Goal: Task Accomplishment & Management: Manage account settings

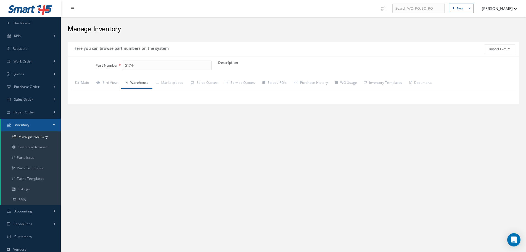
click at [143, 63] on input "5174-" at bounding box center [167, 66] width 90 height 10
type input "5"
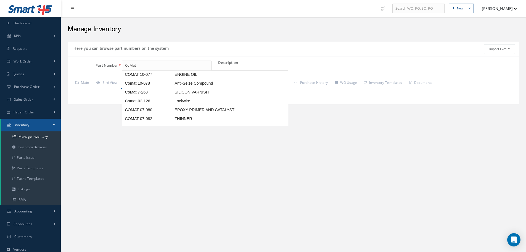
scroll to position [146, 0]
click at [141, 65] on input "CoMat" at bounding box center [167, 66] width 90 height 10
drag, startPoint x: 153, startPoint y: 66, endPoint x: 156, endPoint y: 68, distance: 3.6
click at [154, 67] on input "CoMat" at bounding box center [167, 66] width 90 height 10
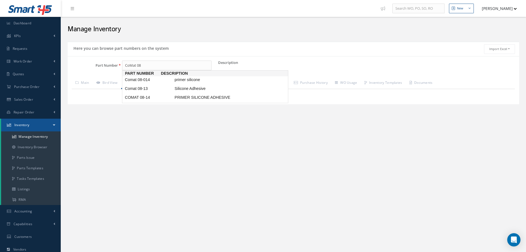
scroll to position [0, 0]
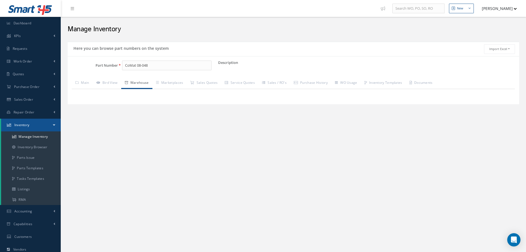
drag, startPoint x: 125, startPoint y: 64, endPoint x: 159, endPoint y: 65, distance: 34.3
click at [163, 66] on input "CoMat 08-048" at bounding box center [167, 66] width 90 height 10
type input "CoMat 08-048"
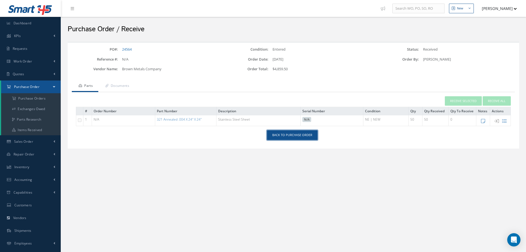
click at [291, 133] on link "Back to Purchase Order" at bounding box center [292, 135] width 51 height 10
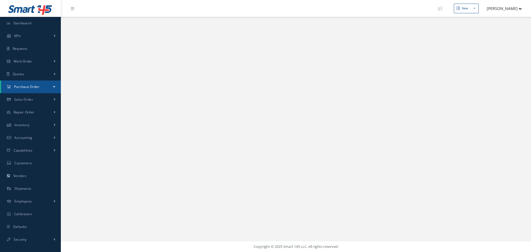
select select "25"
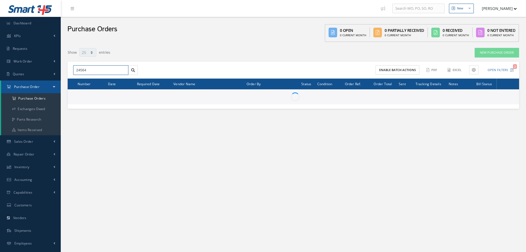
click at [93, 68] on input "24564" at bounding box center [100, 70] width 55 height 10
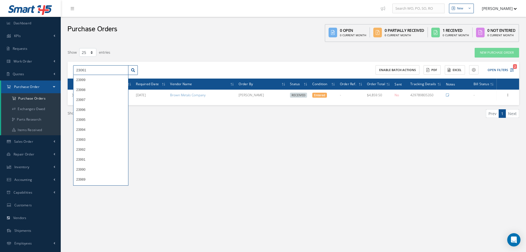
type input "23061"
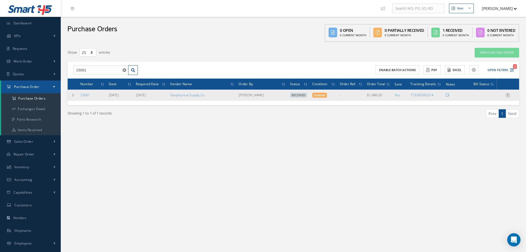
click at [509, 94] on icon at bounding box center [508, 94] width 6 height 4
click at [493, 98] on link "Receiving Details" at bounding box center [483, 98] width 44 height 7
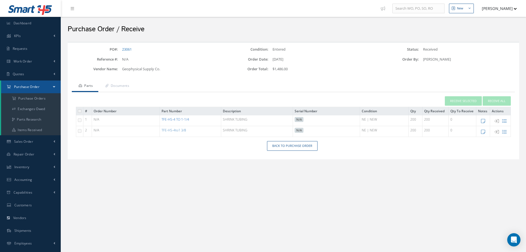
click at [175, 119] on link "TFE-HS-4 TO 1-1/4" at bounding box center [176, 119] width 28 height 5
click at [292, 151] on div "Back to Purchase Order" at bounding box center [294, 148] width 452 height 14
click at [291, 148] on link "Back to Purchase Order" at bounding box center [292, 146] width 51 height 10
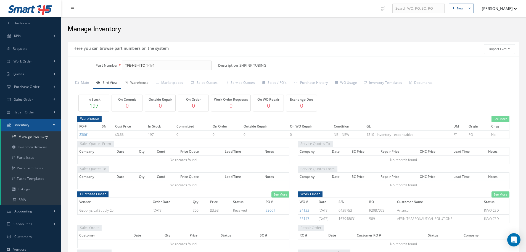
click at [143, 81] on link "Warehouse" at bounding box center [136, 83] width 31 height 12
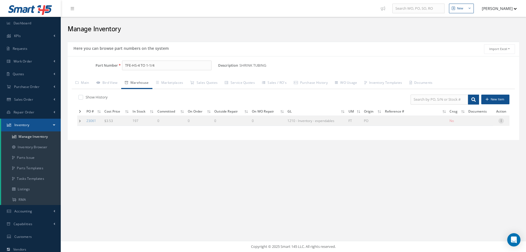
click at [501, 120] on icon at bounding box center [502, 120] width 6 height 4
click at [474, 124] on link "Edit" at bounding box center [476, 124] width 44 height 7
type input "3.53"
type input "09/05/2023"
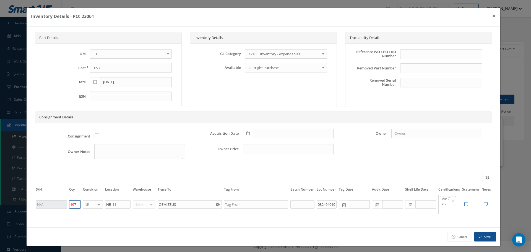
click at [76, 203] on input "197" at bounding box center [75, 204] width 12 height 8
type input "160"
click at [481, 237] on button "Save" at bounding box center [485, 237] width 22 height 10
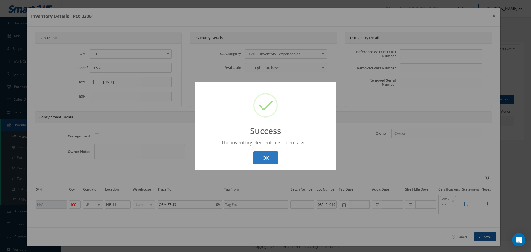
click at [256, 153] on button "OK" at bounding box center [265, 157] width 25 height 13
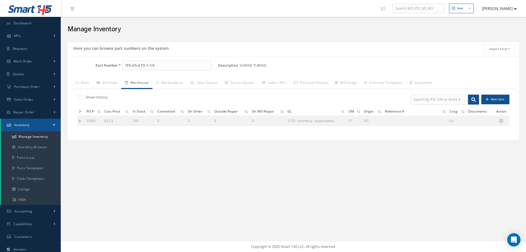
click at [502, 120] on icon at bounding box center [502, 120] width 6 height 4
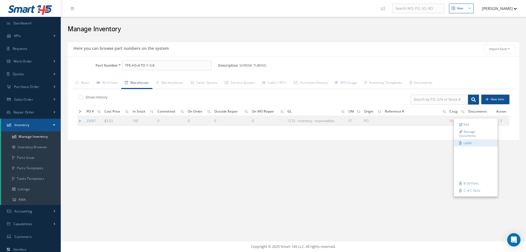
click at [469, 142] on link "Label" at bounding box center [476, 142] width 44 height 7
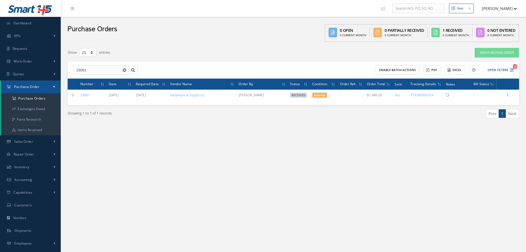
select select "25"
click at [89, 70] on input "23061" at bounding box center [100, 70] width 55 height 10
type input "24645"
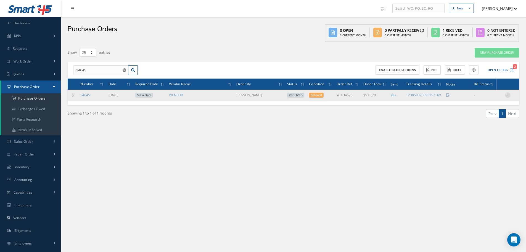
drag, startPoint x: 510, startPoint y: 93, endPoint x: 506, endPoint y: 96, distance: 4.5
click at [510, 93] on icon at bounding box center [508, 94] width 6 height 4
click at [491, 99] on link "Receiving Details" at bounding box center [483, 98] width 44 height 7
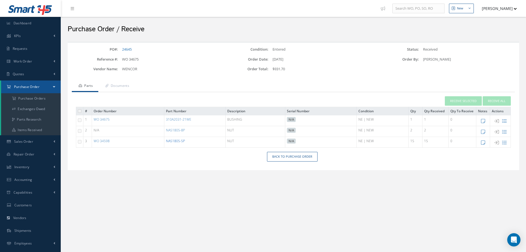
click at [178, 142] on link "NAS1805-5P" at bounding box center [175, 140] width 19 height 5
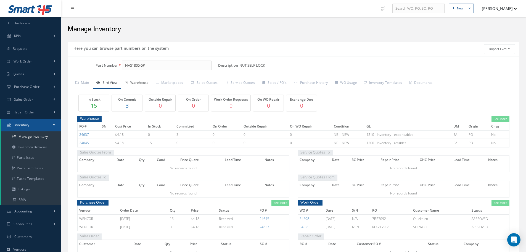
click at [139, 82] on link "Warehouse" at bounding box center [136, 83] width 31 height 12
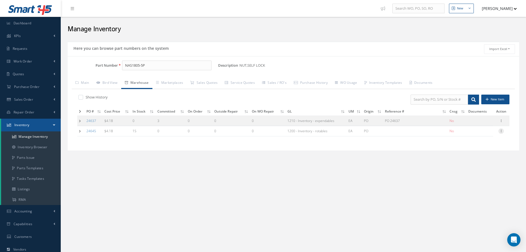
click at [501, 132] on icon at bounding box center [502, 130] width 6 height 4
click at [476, 135] on link "Edit" at bounding box center [476, 134] width 44 height 7
type input "4.18"
type input "07/31/2025"
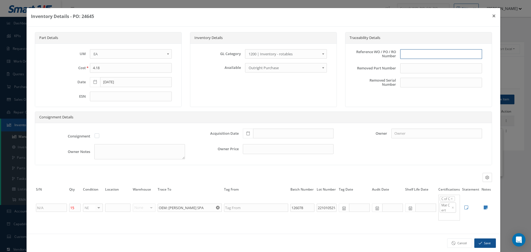
click at [423, 53] on input "text" at bounding box center [441, 54] width 82 height 10
type input "po 24645"
click at [245, 131] on span at bounding box center [248, 133] width 10 height 10
drag, startPoint x: 260, startPoint y: 59, endPoint x: 263, endPoint y: 61, distance: 3.2
click at [263, 61] on th "August 2025" at bounding box center [269, 58] width 41 height 8
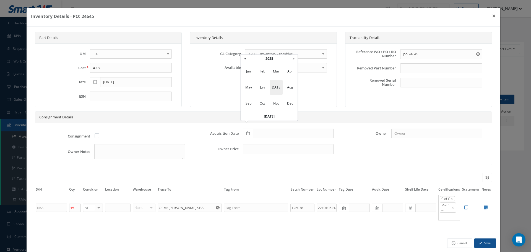
click at [275, 86] on span "Jul" at bounding box center [276, 87] width 13 height 15
click at [277, 106] on td "31" at bounding box center [278, 108] width 8 height 8
type input "07/31/2025"
click at [116, 208] on input "text" at bounding box center [117, 207] width 25 height 8
click at [483, 206] on icon at bounding box center [485, 207] width 4 height 4
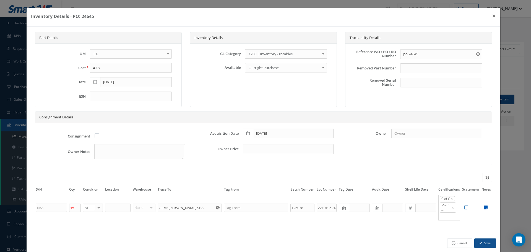
type textarea "OEM C OF C WENCOR C OF C BOEING DIST, MATERIAL CERT"
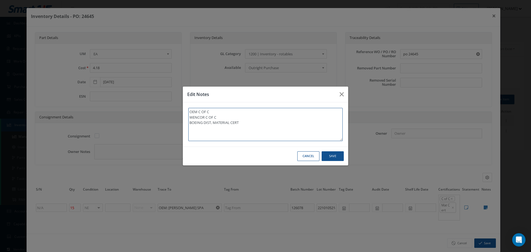
click at [256, 126] on textarea "OEM C OF C WENCOR C OF C BOEING DIST, MATERIAL CERT" at bounding box center [265, 124] width 154 height 33
type textarea "OEM C OF C WENCOR C OF C BOEING DIST, MATERIAL CERT"
paste textarea "CoMat 08-048"
type textarea "OEM C OF C WENCOR C OF C BOEING DIST, MATERIAL CERT CoMat 08-048"
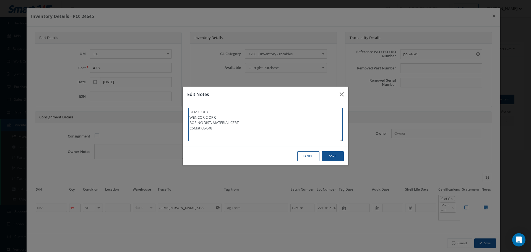
type textarea "OEM C OF C WENCOR C OF C BOEING DIST, MATERIAL CERT CoMat 08-04"
type textarea "OEM C OF C WENCOR C OF C BOEING DIST, MATERIAL CERT CoMat 08-0"
type textarea "OEM C OF C WENCOR C OF C BOEING DIST, MATERIAL CERT CoMat 08-"
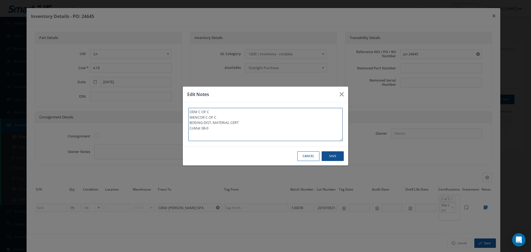
type textarea "OEM C OF C WENCOR C OF C BOEING DIST, MATERIAL CERT CoMat 08-"
type textarea "OEM C OF C WENCOR C OF C BOEING DIST, MATERIAL CERT CoMat 08"
type textarea "OEM C OF C WENCOR C OF C BOEING DIST, MATERIAL CERT CoMat 0"
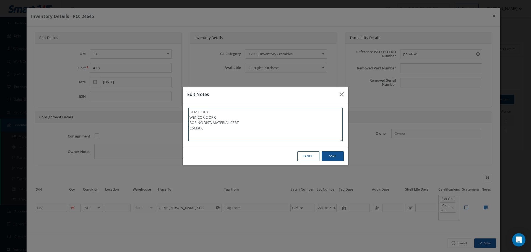
type textarea "OEM C OF C WENCOR C OF C BOEING DIST, MATERIAL CERT CoMat"
type textarea "OEM C OF C WENCOR C OF C BOEING DIST, MATERIAL CERT CoMa"
type textarea "OEM C OF C WENCOR C OF C BOEING DIST, MATERIAL CERT CoM"
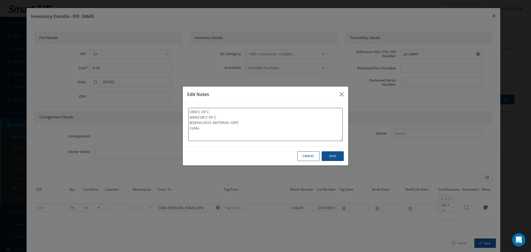
type textarea "OEM C OF C WENCOR C OF C BOEING DIST, MATERIAL CERT CoM"
type textarea "OEM C OF C WENCOR C OF C BOEING DIST, MATERIAL CERT Co"
type textarea "OEM C OF C WENCOR C OF C BOEING DIST, MATERIAL CERT C"
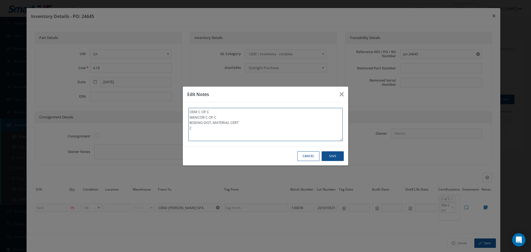
type textarea "OEM C OF C WENCOR C OF C BOEING DIST, MATERIAL CERT"
type textarea "OEM C OF C WENCOR C OF C BOEING DIST, MATERIAL CERT *"
type textarea "OEM C OF C WENCOR C OF C BOEING DIST, MATERIAL CERT **"
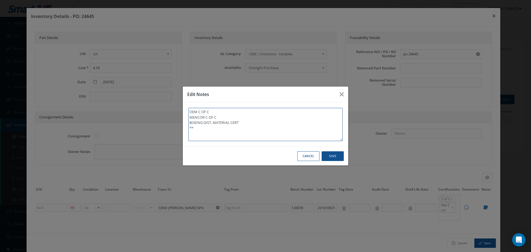
type textarea "OEM C OF C WENCOR C OF C BOEING DIST, MATERIAL CERT **"
type textarea "OEM C OF C WENCOR C OF C BOEING DIST, MATERIAL CERT ** r"
type textarea "OEM C OF C WENCOR C OF C BOEING DIST, MATERIAL CERT ** re"
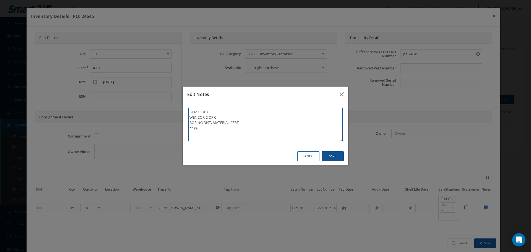
type textarea "OEM C OF C WENCOR C OF C BOEING DIST, MATERIAL CERT ** rec"
type textarea "OEM C OF C WENCOR C OF C BOEING DIST, MATERIAL CERT ** rece"
type textarea "OEM C OF C WENCOR C OF C BOEING DIST, MATERIAL CERT ** recei"
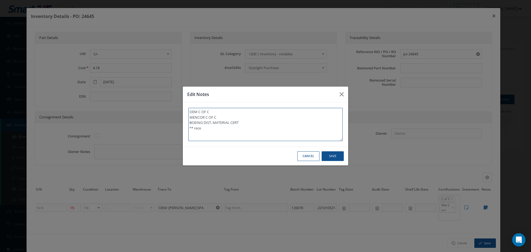
type textarea "OEM C OF C WENCOR C OF C BOEING DIST, MATERIAL CERT ** recei"
type textarea "OEM C OF C WENCOR C OF C BOEING DIST, MATERIAL CERT ** receiv"
type textarea "OEM C OF C WENCOR C OF C BOEING DIST, MATERIAL CERT ** receive"
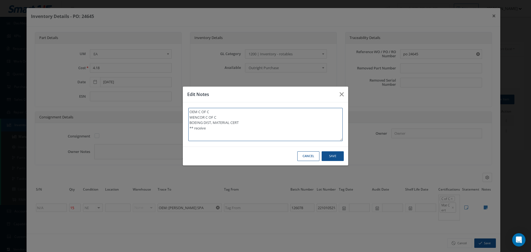
type textarea "OEM C OF C WENCOR C OF C BOEING DIST, MATERIAL CERT ** received"
type textarea "OEM C OF C WENCOR C OF C BOEING DIST, MATERIAL CERT ** received s"
type textarea "OEM C OF C WENCOR C OF C BOEING DIST, MATERIAL CERT ** received st"
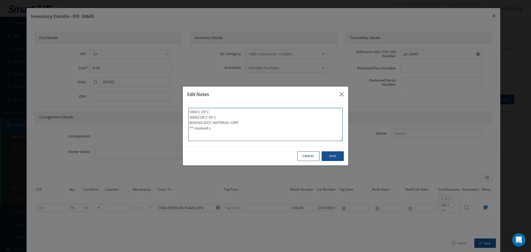
type textarea "OEM C OF C WENCOR C OF C BOEING DIST, MATERIAL CERT ** received st"
type textarea "OEM C OF C WENCOR C OF C BOEING DIST, MATERIAL CERT ** received sto"
type textarea "OEM C OF C WENCOR C OF C BOEING DIST, MATERIAL CERT ** received stoc"
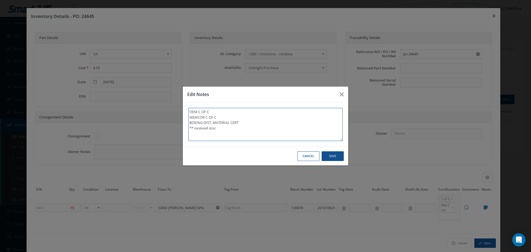
type textarea "OEM C OF C WENCOR C OF C BOEING DIST, MATERIAL CERT ** received stock"
type textarea "OEM C OF C WENCOR C OF C BOEING DIST, MATERIAL CERT ** received stoc"
type textarea "OEM C OF C WENCOR C OF C BOEING DIST, MATERIAL CERT ** received sto"
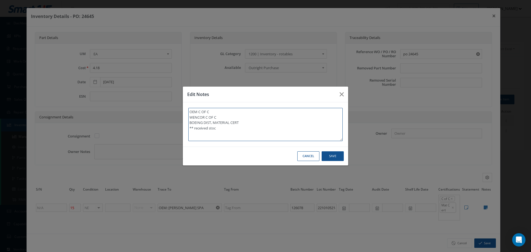
type textarea "OEM C OF C WENCOR C OF C BOEING DIST, MATERIAL CERT ** received sto"
type textarea "OEM C OF C WENCOR C OF C BOEING DIST, MATERIAL CERT ** received st"
type textarea "OEM C OF C WENCOR C OF C BOEING DIST, MATERIAL CERT ** received s"
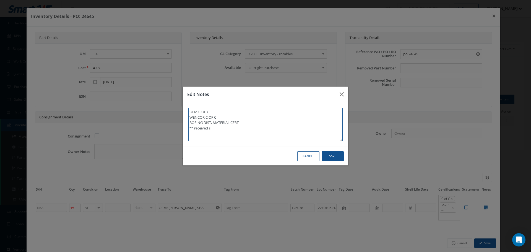
type textarea "OEM C OF C WENCOR C OF C BOEING DIST, MATERIAL CERT ** received"
type textarea "OEM C OF C WENCOR C OF C BOEING DIST, MATERIAL CERT ** receive"
type textarea "OEM C OF C WENCOR C OF C BOEING DIST, MATERIAL CERT ** receiv"
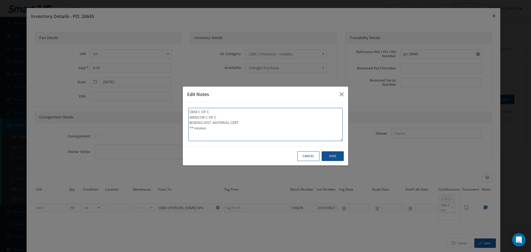
type textarea "OEM C OF C WENCOR C OF C BOEING DIST, MATERIAL CERT ** receiv"
type textarea "OEM C OF C WENCOR C OF C BOEING DIST, MATERIAL CERT ** recei"
type textarea "OEM C OF C WENCOR C OF C BOEING DIST, MATERIAL CERT ** rece"
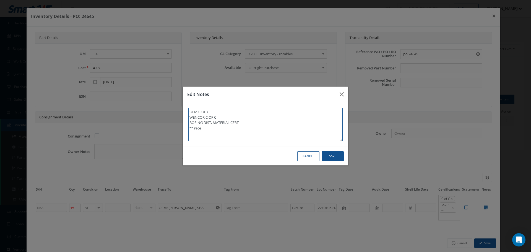
type textarea "OEM C OF C WENCOR C OF C BOEING DIST, MATERIAL CERT ** rec"
type textarea "OEM C OF C WENCOR C OF C BOEING DIST, MATERIAL CERT ** re"
type textarea "OEM C OF C WENCOR C OF C BOEING DIST, MATERIAL CERT ** r"
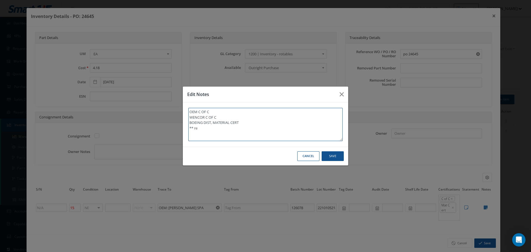
type textarea "OEM C OF C WENCOR C OF C BOEING DIST, MATERIAL CERT ** r"
type textarea "OEM C OF C WENCOR C OF C BOEING DIST, MATERIAL CERT **"
type textarea "OEM C OF C WENCOR C OF C BOEING DIST, MATERIAL CERT ** R"
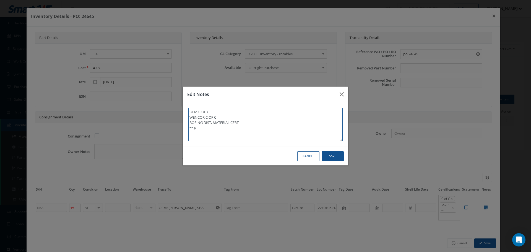
type textarea "OEM C OF C WENCOR C OF C BOEING DIST, MATERIAL CERT ** RE"
type textarea "OEM C OF C WENCOR C OF C BOEING DIST, MATERIAL CERT ** REC"
type textarea "OEM C OF C WENCOR C OF C BOEING DIST, MATERIAL CERT ** RECE"
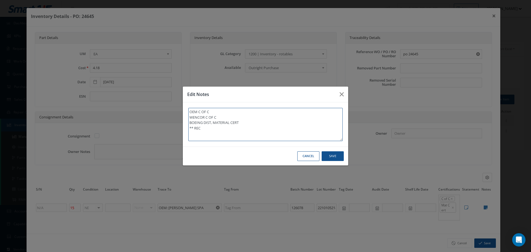
type textarea "OEM C OF C WENCOR C OF C BOEING DIST, MATERIAL CERT ** RECE"
type textarea "OEM C OF C WENCOR C OF C BOEING DIST, MATERIAL CERT ** RECEI"
type textarea "OEM C OF C WENCOR C OF C BOEING DIST, MATERIAL CERT ** RECEIV"
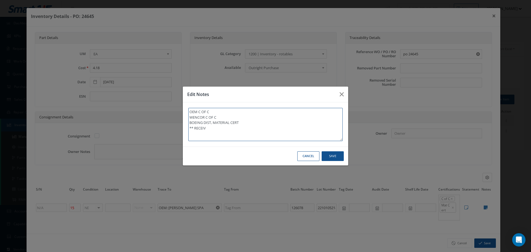
type textarea "OEM C OF C WENCOR C OF C BOEING DIST, MATERIAL CERT ** RECEIVE"
type textarea "OEM C OF C WENCOR C OF C BOEING DIST, MATERIAL CERT ** RECEIVED"
type textarea "OEM C OF C WENCOR C OF C BOEING DIST, MATERIAL CERT ** RECEIVED S"
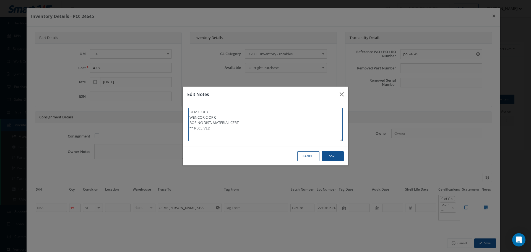
type textarea "OEM C OF C WENCOR C OF C BOEING DIST, MATERIAL CERT ** RECEIVED S"
type textarea "OEM C OF C WENCOR C OF C BOEING DIST, MATERIAL CERT ** RECEIVED ST"
type textarea "OEM C OF C WENCOR C OF C BOEING DIST, MATERIAL CERT ** RECEIVED STO"
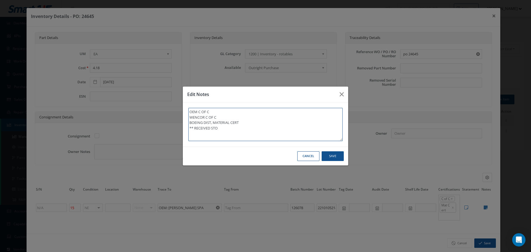
type textarea "OEM C OF C WENCOR C OF C BOEING DIST, MATERIAL CERT ** RECEIVED STOC"
type textarea "OEM C OF C WENCOR C OF C BOEING DIST, MATERIAL CERT ** RECEIVED STOCK"
type textarea "OEM C OF C WENCOR C OF C BOEING DIST, MATERIAL CERT ** RECEIVED STOCK 0"
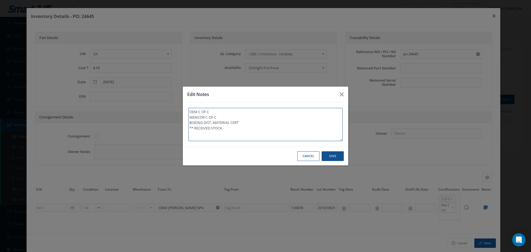
type textarea "OEM C OF C WENCOR C OF C BOEING DIST, MATERIAL CERT ** RECEIVED STOCK 0"
type textarea "OEM C OF C WENCOR C OF C BOEING DIST, MATERIAL CERT ** RECEIVED STOCK 08"
type textarea "OEM C OF C WENCOR C OF C BOEING DIST, MATERIAL CERT ** RECEIVED STOCK 08/"
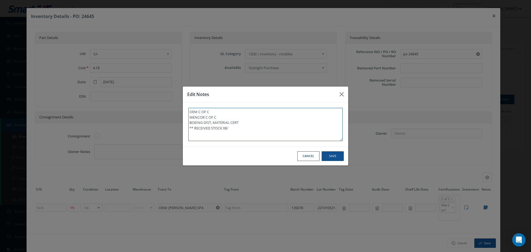
click at [237, 131] on textarea "OEM C OF C WENCOR C OF C BOEING DIST, MATERIAL CERT ** RECEIVED STOCK 08/" at bounding box center [265, 124] width 154 height 33
type textarea "OEM C OF C WENCOR C OF C BOEING DIST, MATERIAL CERT ** RECEIVED STOCK 08/0"
type textarea "OEM C OF C WENCOR C OF C BOEING DIST, MATERIAL CERT ** RECEIVED STOCK 08/04"
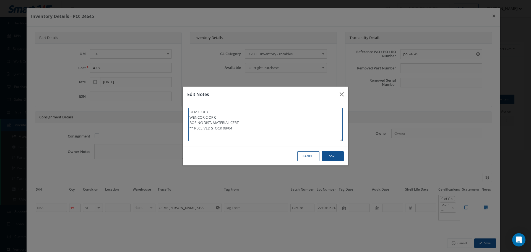
type textarea "OEM C OF C WENCOR C OF C BOEING DIST, MATERIAL CERT ** RECEIVED STOCK 08/04/"
type textarea "OEM C OF C WENCOR C OF C BOEING DIST, MATERIAL CERT ** RECEIVED STOCK 08/04/2"
type textarea "OEM C OF C WENCOR C OF C BOEING DIST, MATERIAL CERT ** RECEIVED STOCK 08/04/20"
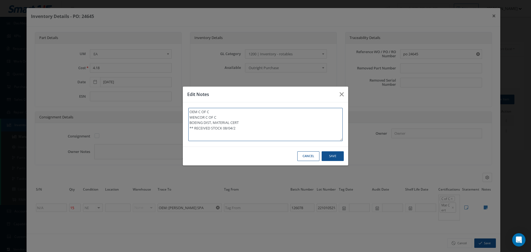
type textarea "OEM C OF C WENCOR C OF C BOEING DIST, MATERIAL CERT ** RECEIVED STOCK 08/04/20"
type textarea "OEM C OF C WENCOR C OF C BOEING DIST, MATERIAL CERT ** RECEIVED STOCK 08/04/202"
type textarea "OEM C OF C WENCOR C OF C BOEING DIST, MATERIAL CERT ** RECEIVED STOCK 08/04/2025"
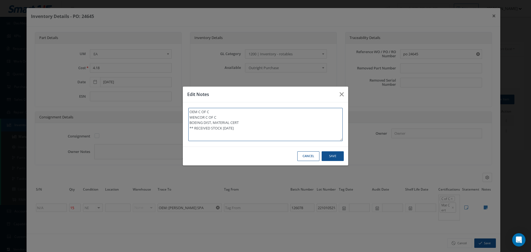
type textarea "OEM C OF C WENCOR C OF C BOEING DIST, MATERIAL CERT ** RECEIVED STOCK 08/04/202…"
click at [0, 0] on button "Save" at bounding box center [0, 0] width 0 height 0
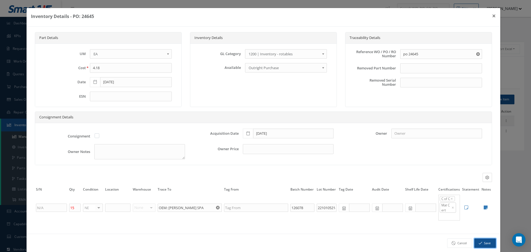
click at [482, 245] on button "Save" at bounding box center [485, 243] width 22 height 10
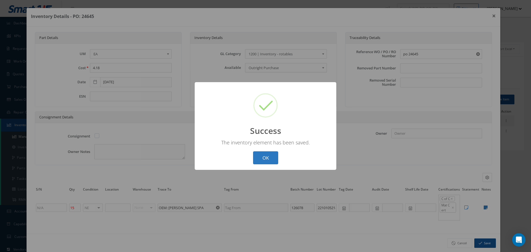
click at [263, 155] on button "OK" at bounding box center [265, 157] width 25 height 13
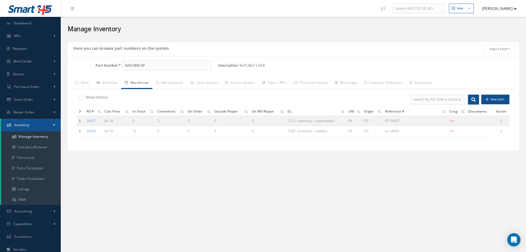
click at [78, 120] on td at bounding box center [80, 120] width 7 height 10
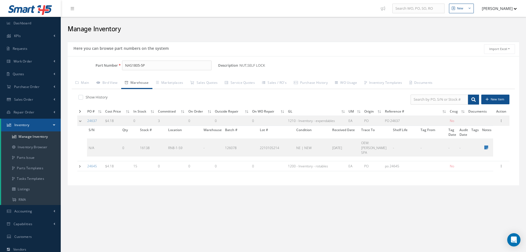
click at [80, 120] on td at bounding box center [81, 120] width 8 height 10
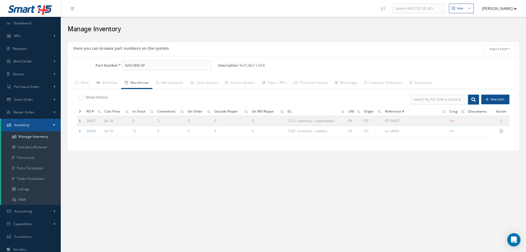
click at [501, 131] on icon at bounding box center [502, 130] width 6 height 4
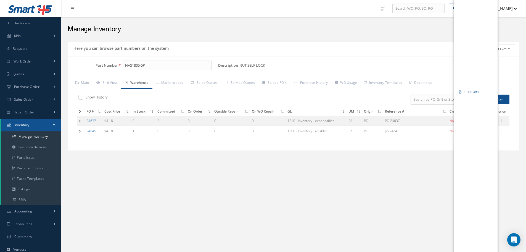
click at [430, 152] on div "Here you can browse part numbers on the system Import Excel to undefined Column…" at bounding box center [294, 99] width 460 height 115
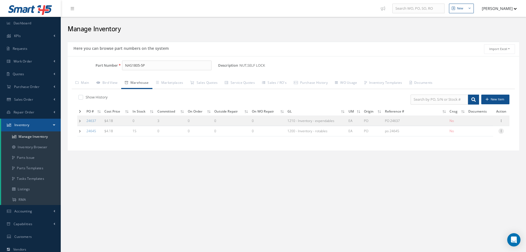
click at [501, 130] on icon at bounding box center [502, 130] width 6 height 4
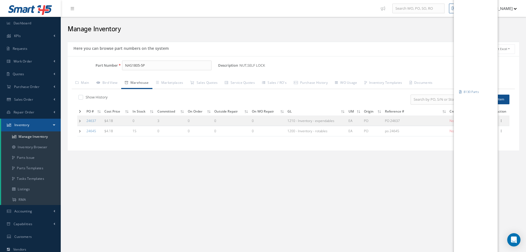
click at [411, 187] on div "New New Work Order New Purchase Order New Customer Quote New Sales Order New Re…" at bounding box center [294, 159] width 466 height 319
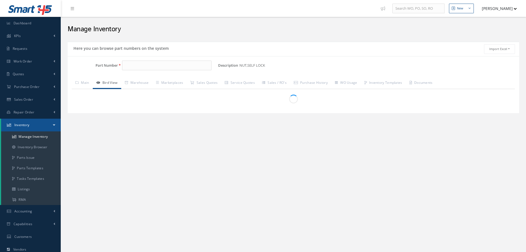
type input "NAS1805-5P"
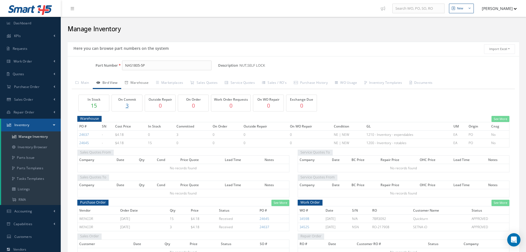
click at [136, 82] on link "Warehouse" at bounding box center [136, 83] width 31 height 12
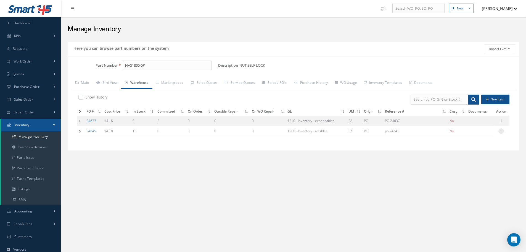
click at [501, 131] on icon at bounding box center [502, 130] width 6 height 4
drag, startPoint x: 474, startPoint y: 134, endPoint x: 467, endPoint y: 132, distance: 7.4
click at [475, 133] on link "Edit" at bounding box center [476, 134] width 44 height 7
type input "4.18"
type input "po 24645"
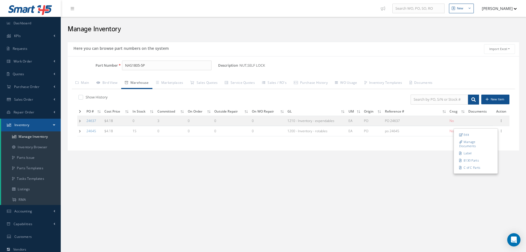
type input "07/31/2025"
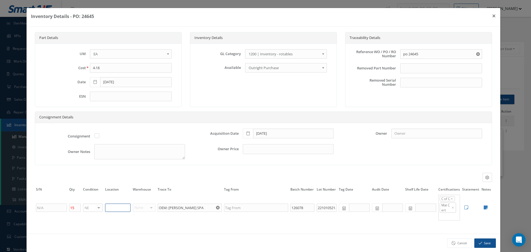
click at [128, 207] on input "text" at bounding box center [117, 207] width 25 height 8
type input "RN8-1-59"
click at [481, 240] on button "Save" at bounding box center [485, 243] width 22 height 10
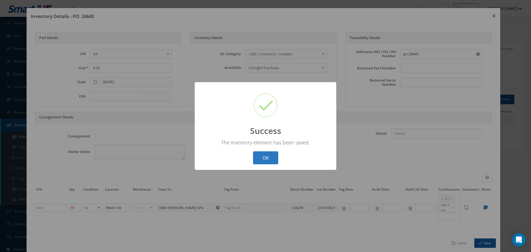
click at [271, 156] on button "OK" at bounding box center [265, 157] width 25 height 13
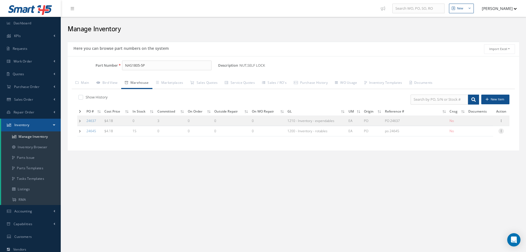
click at [502, 131] on icon at bounding box center [502, 130] width 6 height 4
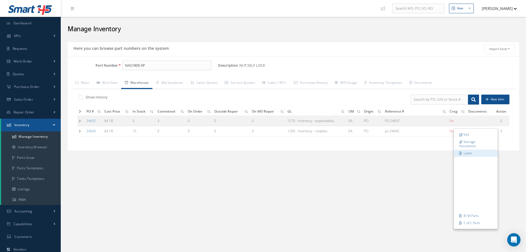
click at [468, 151] on link "Label" at bounding box center [476, 152] width 44 height 7
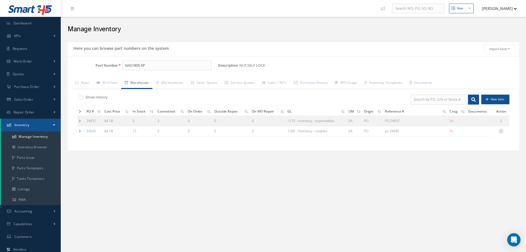
click at [503, 131] on icon at bounding box center [502, 130] width 6 height 4
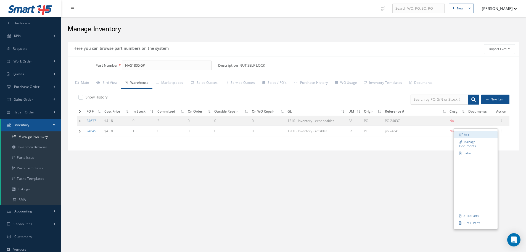
click at [478, 133] on link "Edit" at bounding box center [476, 134] width 44 height 7
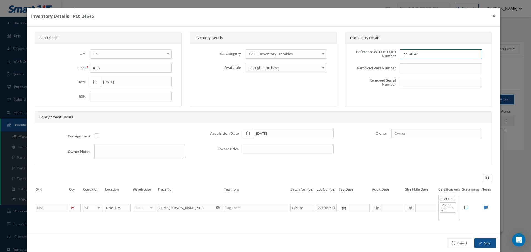
click at [403, 54] on input "po 24645" at bounding box center [441, 54] width 82 height 10
type input "PO 24645"
click at [483, 206] on icon at bounding box center [485, 207] width 4 height 4
type textarea "OEM C OF C WENCOR C OF C BOEING DIST, MATERIAL CERT ** RECEIVED STOCK 08/04/202…"
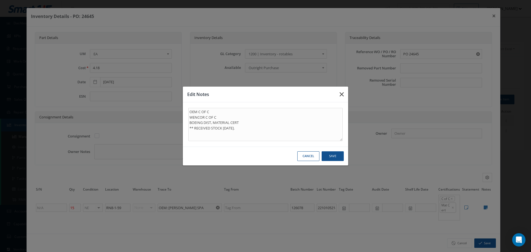
click at [0, 0] on icon "button" at bounding box center [0, 0] width 0 height 0
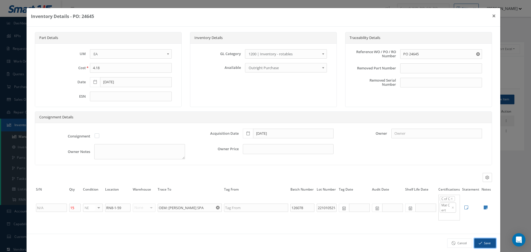
click at [485, 244] on button "Save" at bounding box center [485, 243] width 22 height 10
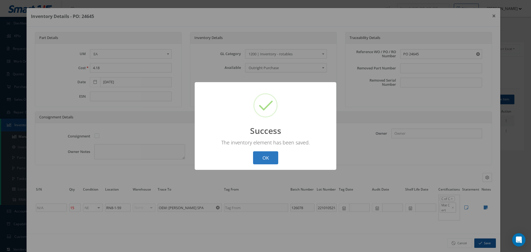
click at [267, 158] on button "OK" at bounding box center [265, 157] width 25 height 13
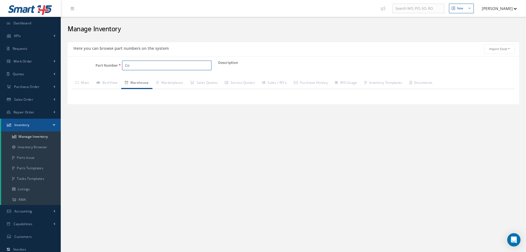
type input "C"
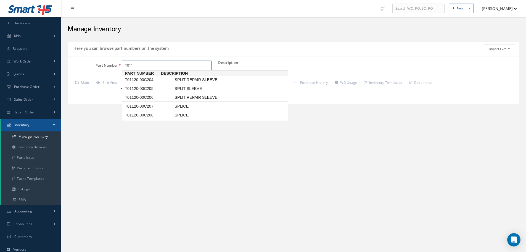
click at [155, 98] on span "T01120-00C206" at bounding box center [149, 97] width 50 height 6
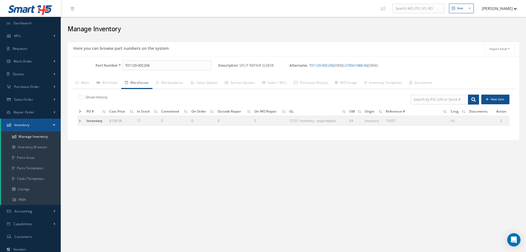
click at [80, 120] on td at bounding box center [80, 120] width 7 height 10
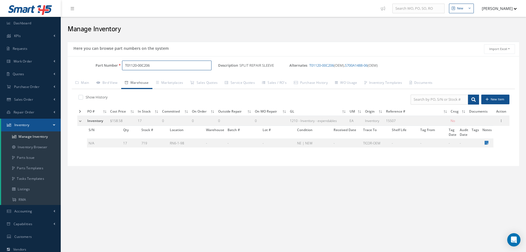
click at [177, 61] on input "T01120-00C206" at bounding box center [167, 66] width 90 height 10
type input "T"
click at [137, 81] on span "K973" at bounding box center [149, 80] width 50 height 6
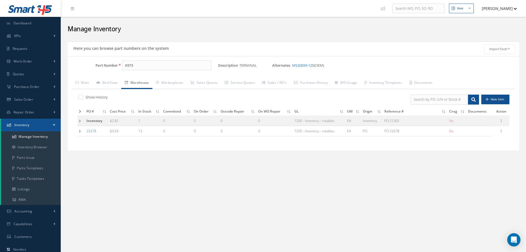
click at [80, 132] on td at bounding box center [80, 131] width 7 height 10
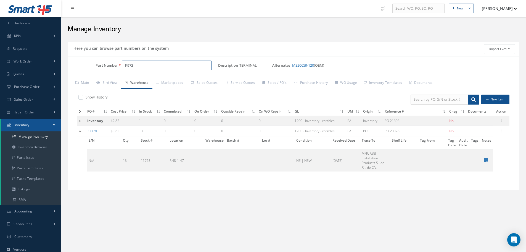
click at [145, 64] on input "K973" at bounding box center [167, 66] width 90 height 10
type input "K"
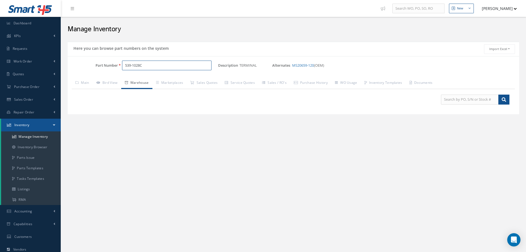
click at [128, 67] on input "539-1028C" at bounding box center [167, 66] width 90 height 10
click at [143, 79] on span "569-1028C" at bounding box center [149, 80] width 50 height 6
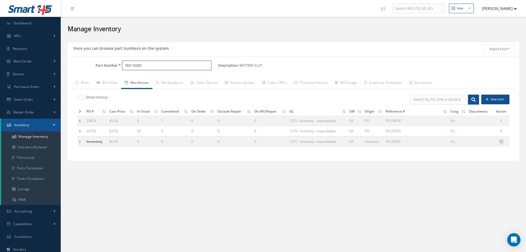
type input "569-1028C"
click at [502, 141] on icon at bounding box center [502, 141] width 6 height 4
click at [474, 143] on link "Edit" at bounding box center [477, 144] width 44 height 7
type input "5.50"
type input "08/13/2025"
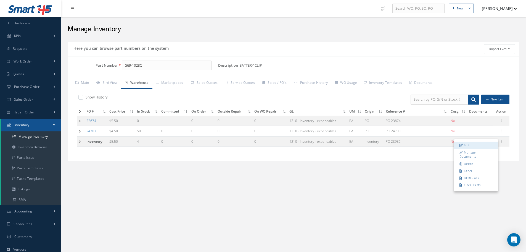
type input "PO 23932"
type input "10/16/2024"
type input "4"
type input "RN8-1-62"
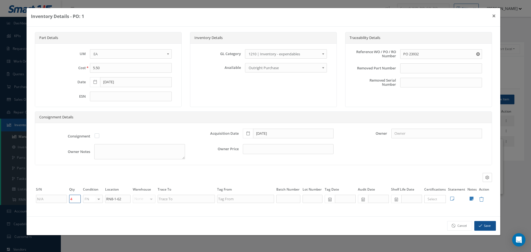
click at [77, 199] on input "4" at bounding box center [75, 199] width 12 height 8
type input "18"
click at [486, 224] on button "Save" at bounding box center [485, 226] width 22 height 10
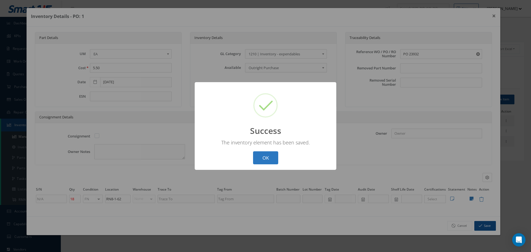
click at [271, 156] on button "OK" at bounding box center [265, 157] width 25 height 13
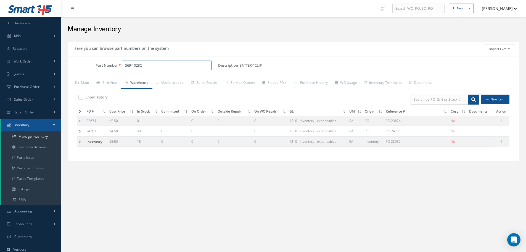
click at [145, 69] on input "569-1028C" at bounding box center [167, 66] width 90 height 10
type input "5"
click at [143, 80] on span "10-395264" at bounding box center [149, 80] width 50 height 6
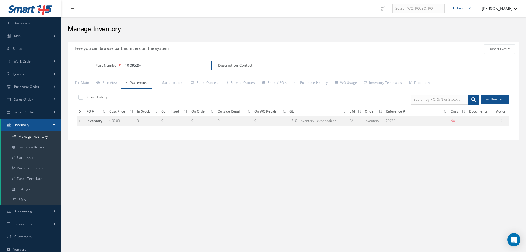
type input "10-395264"
click at [80, 121] on td at bounding box center [80, 120] width 7 height 10
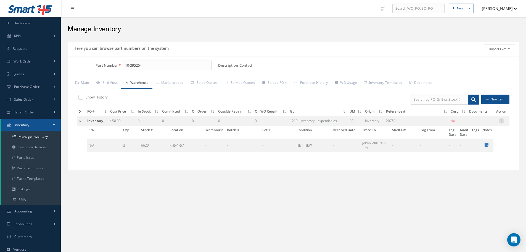
click at [500, 121] on icon at bounding box center [502, 120] width 6 height 4
click at [480, 122] on link "Edit" at bounding box center [477, 124] width 44 height 7
type input "50.00"
type input "20785"
checkbox input "false"
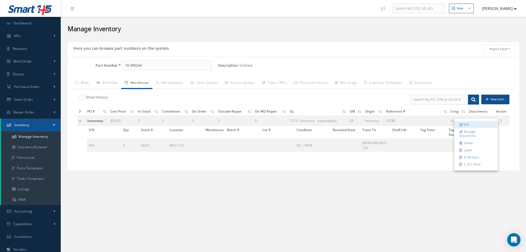
type input "3"
type input "RN5-1-57"
type input "JAPAN AIRLINES-129"
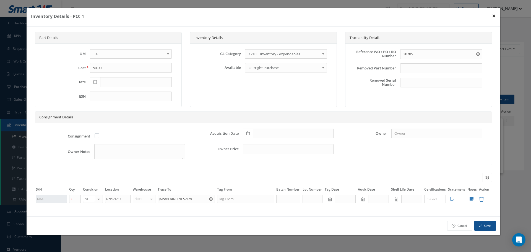
click at [495, 14] on button "×" at bounding box center [493, 15] width 13 height 15
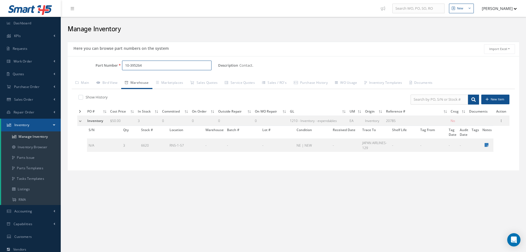
click at [146, 67] on input "10-395264" at bounding box center [167, 66] width 90 height 10
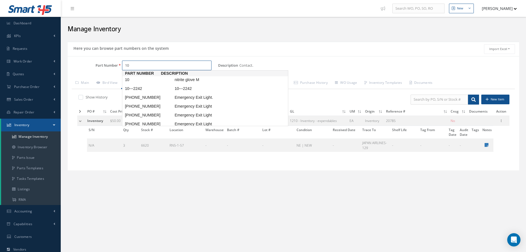
type input "1"
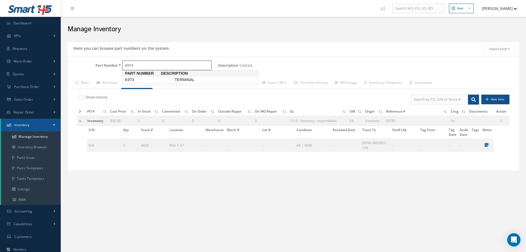
click at [191, 80] on span "TERMINAL" at bounding box center [215, 80] width 83 height 6
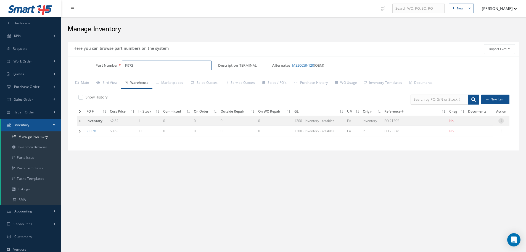
type input "K973"
click at [501, 121] on icon at bounding box center [502, 120] width 6 height 4
click at [481, 125] on link "Edit" at bounding box center [476, 124] width 44 height 7
type input "2.82"
type input "PO 21305"
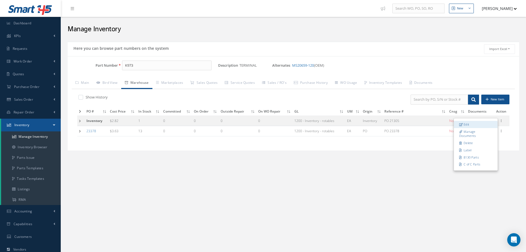
type input "1"
type input "N2-1-39"
type input "THOMAS AND BETTS-OEM"
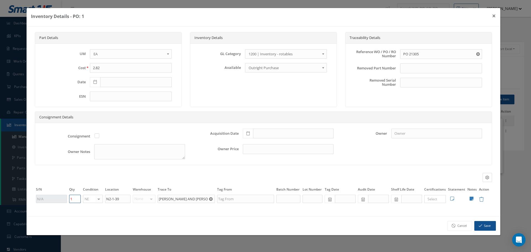
click at [77, 198] on input "1" at bounding box center [75, 199] width 12 height 8
type input "6"
click at [485, 224] on button "Save" at bounding box center [485, 226] width 22 height 10
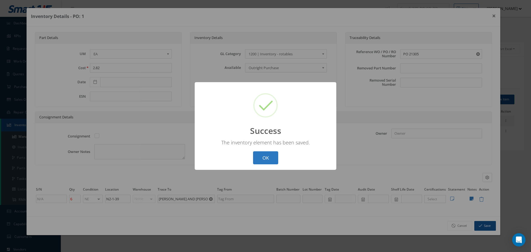
click at [263, 156] on button "OK" at bounding box center [265, 157] width 25 height 13
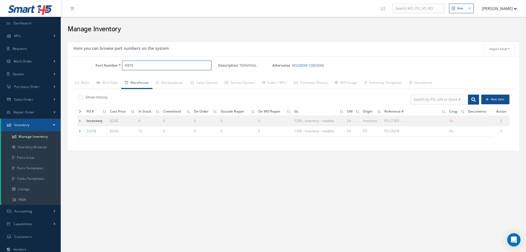
click at [147, 64] on input "K973" at bounding box center [167, 66] width 90 height 10
type input "K"
type input "620-858-514-0"
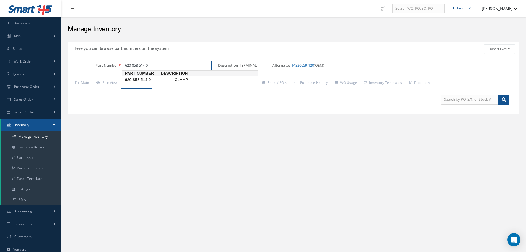
click at [143, 78] on span "620-858-514-0" at bounding box center [149, 80] width 50 height 6
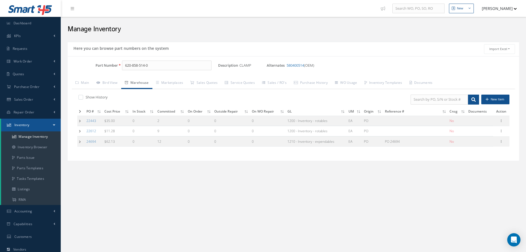
click at [83, 96] on label at bounding box center [83, 96] width 1 height 5
click at [81, 96] on input "checkbox" at bounding box center [80, 98] width 4 height 4
checkbox input "true"
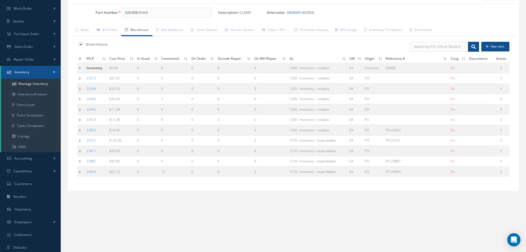
scroll to position [67, 0]
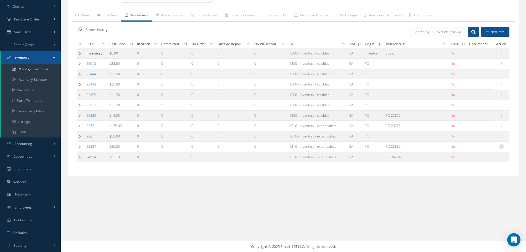
click at [502, 146] on icon at bounding box center [502, 146] width 6 height 4
click at [487, 148] on link "Edit" at bounding box center [477, 149] width 44 height 7
type input "50.00"
type input "10/02/2024"
type input "PO 23887"
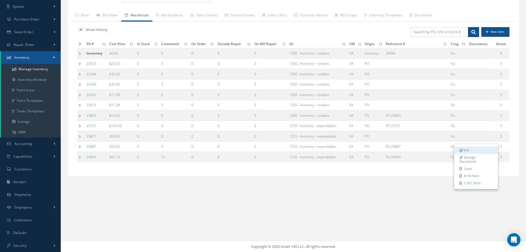
type input "10/02/2024"
type input "0"
type input "OEM: CAILLAU"
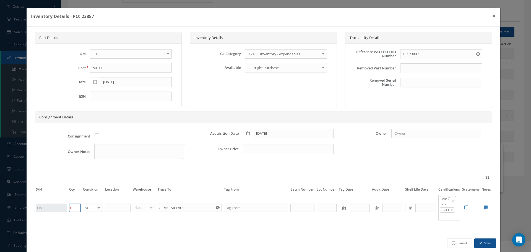
click at [73, 205] on input "0" at bounding box center [75, 207] width 12 height 8
type input "4"
click at [482, 243] on button "Save" at bounding box center [485, 243] width 22 height 10
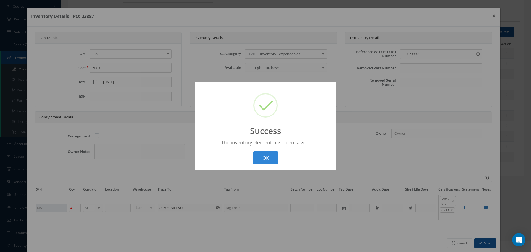
click at [273, 155] on button "OK" at bounding box center [265, 157] width 25 height 13
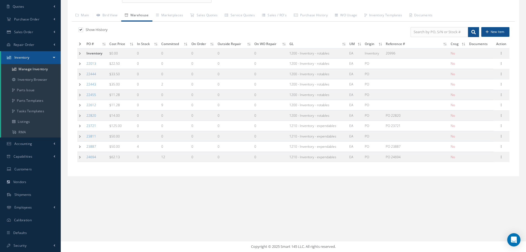
click at [79, 146] on td at bounding box center [80, 146] width 7 height 10
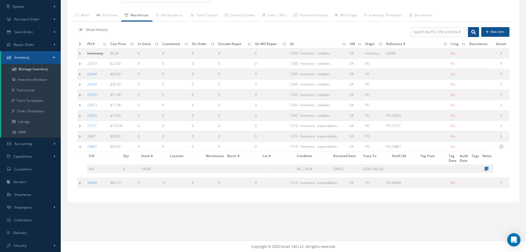
click at [501, 146] on icon at bounding box center [502, 146] width 6 height 4
click at [477, 149] on link "Edit" at bounding box center [477, 149] width 44 height 7
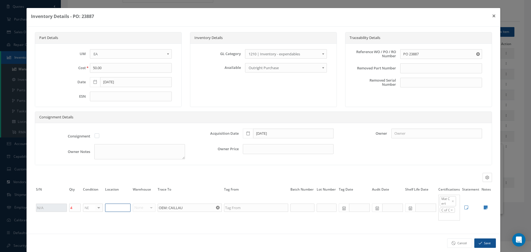
click at [117, 209] on input "text" at bounding box center [117, 207] width 25 height 8
drag, startPoint x: 485, startPoint y: 243, endPoint x: 478, endPoint y: 239, distance: 8.5
click at [485, 243] on button "Save" at bounding box center [485, 243] width 22 height 10
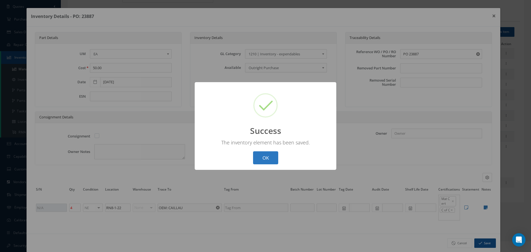
click at [269, 153] on button "OK" at bounding box center [265, 157] width 25 height 13
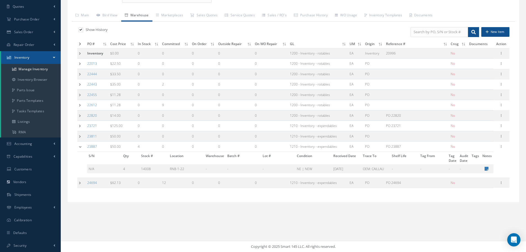
click at [81, 145] on td at bounding box center [81, 146] width 8 height 10
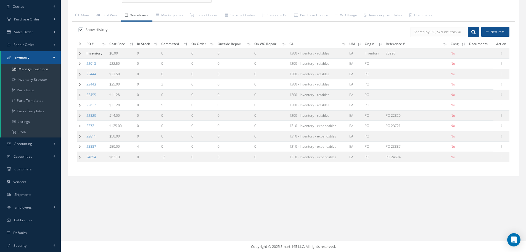
click at [81, 145] on td at bounding box center [80, 146] width 7 height 10
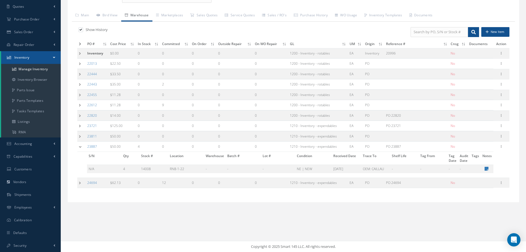
click at [78, 135] on td at bounding box center [81, 136] width 8 height 10
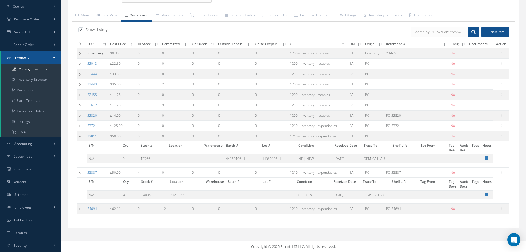
click at [80, 126] on td at bounding box center [81, 126] width 8 height 10
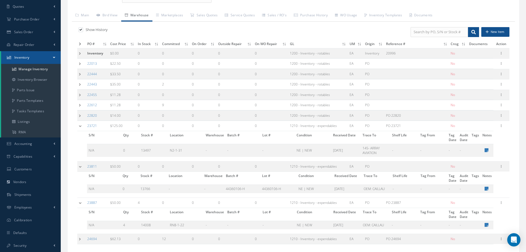
click at [80, 115] on td at bounding box center [81, 115] width 8 height 10
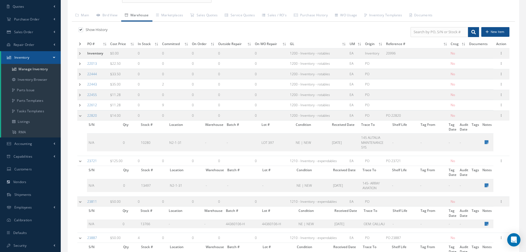
click at [79, 105] on td at bounding box center [81, 105] width 8 height 10
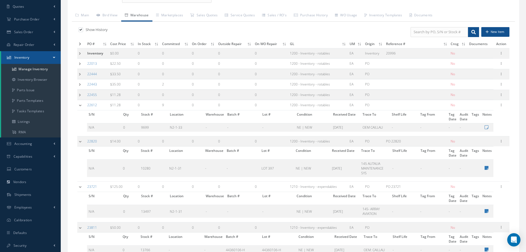
click at [80, 95] on td at bounding box center [81, 95] width 8 height 10
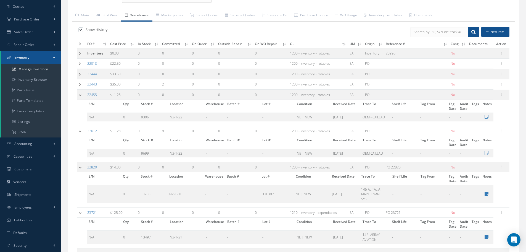
click at [79, 82] on td at bounding box center [81, 84] width 8 height 10
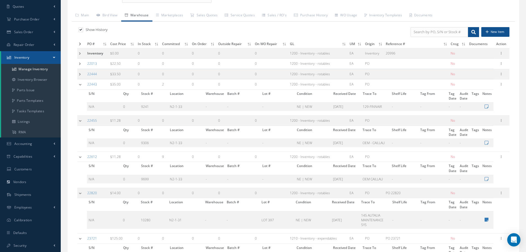
click at [79, 82] on td at bounding box center [81, 84] width 8 height 10
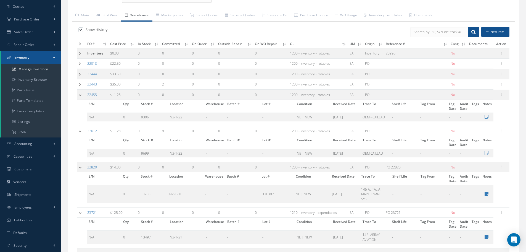
click at [79, 94] on td at bounding box center [81, 95] width 8 height 10
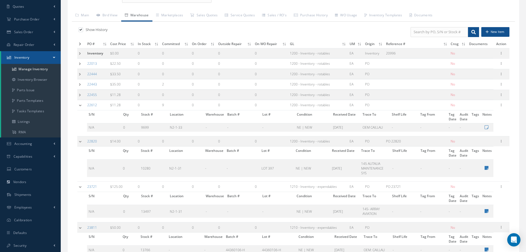
click at [80, 105] on td at bounding box center [81, 105] width 8 height 10
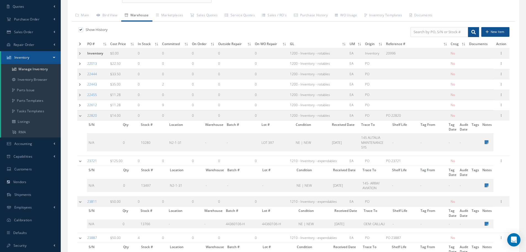
click at [81, 114] on td at bounding box center [81, 115] width 8 height 10
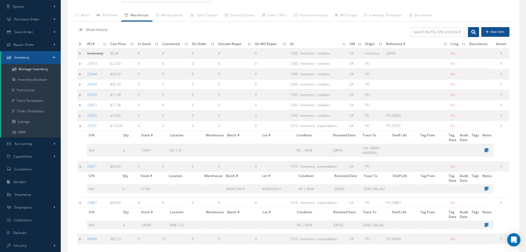
click at [81, 125] on td at bounding box center [81, 126] width 8 height 10
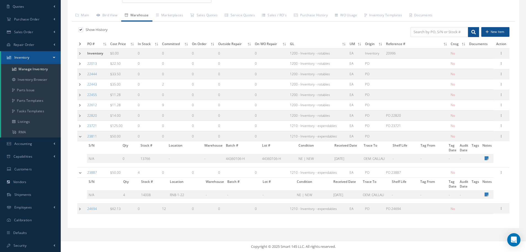
click at [81, 138] on td at bounding box center [81, 136] width 8 height 10
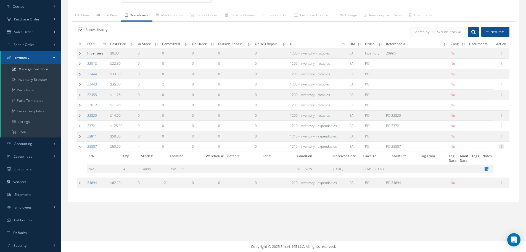
click at [501, 146] on icon at bounding box center [502, 146] width 6 height 4
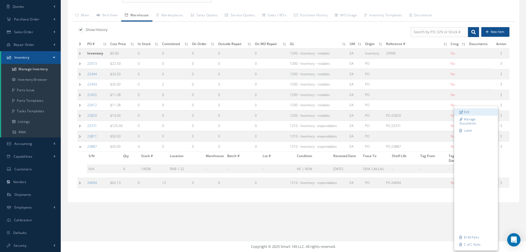
click at [475, 112] on link "Edit" at bounding box center [477, 111] width 44 height 7
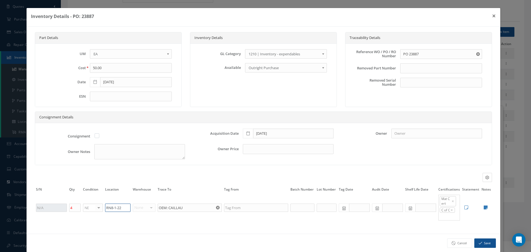
click at [128, 206] on input "RN8-1-22" at bounding box center [117, 207] width 25 height 8
type input "R"
type input "N2-1-33"
click at [480, 241] on button "Save" at bounding box center [485, 243] width 22 height 10
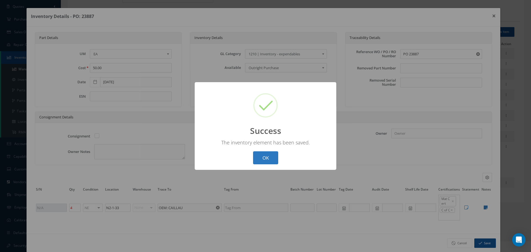
click at [268, 159] on button "OK" at bounding box center [265, 157] width 25 height 13
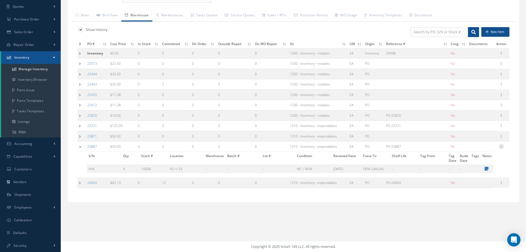
click at [502, 146] on icon at bounding box center [502, 146] width 6 height 4
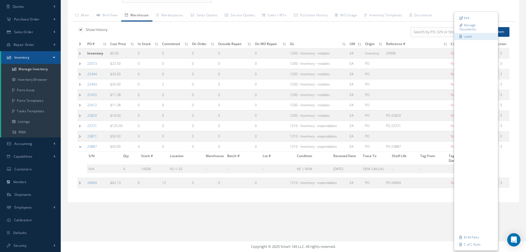
click at [470, 35] on link "Label" at bounding box center [477, 36] width 44 height 7
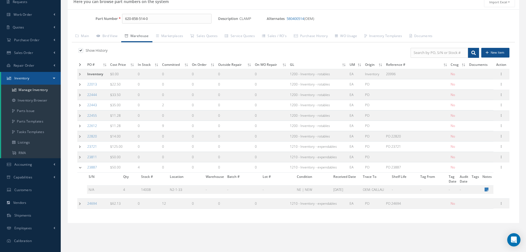
scroll to position [12, 0]
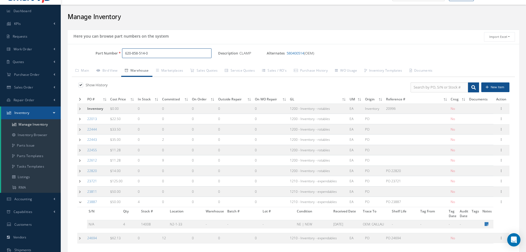
click at [169, 54] on input "620-858-514-0" at bounding box center [167, 53] width 90 height 10
type input "6"
click at [132, 67] on span "[PHONE_NUMBER]" at bounding box center [149, 68] width 50 height 6
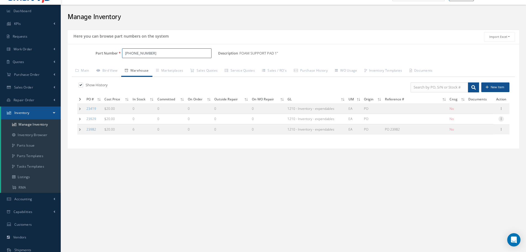
type input "[PHONE_NUMBER]"
click at [502, 120] on icon at bounding box center [502, 118] width 6 height 4
click at [475, 121] on link "Edit" at bounding box center [476, 122] width 44 height 7
type input "20.00"
type input "10/16/2024"
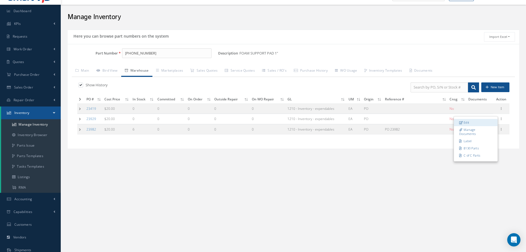
type input "0"
type input "121- SOUTHWEST AIRLINES"
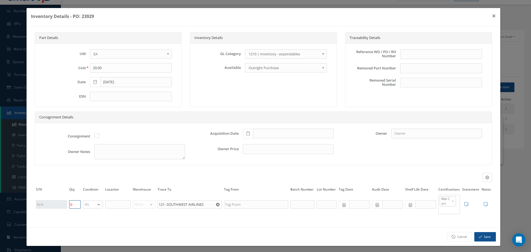
click at [73, 203] on input "0" at bounding box center [75, 204] width 12 height 8
type input "4"
click at [487, 236] on button "Save" at bounding box center [485, 237] width 22 height 10
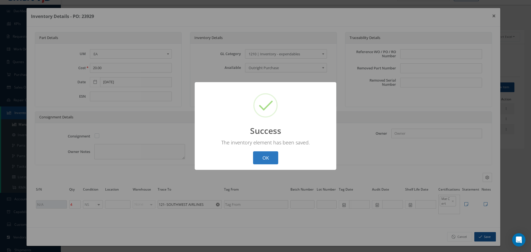
click at [266, 157] on button "OK" at bounding box center [265, 157] width 25 height 13
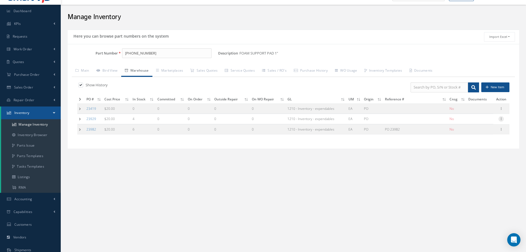
click at [500, 118] on icon at bounding box center [502, 118] width 6 height 4
click at [475, 139] on link "Label" at bounding box center [476, 140] width 44 height 7
click at [80, 130] on td at bounding box center [80, 129] width 7 height 10
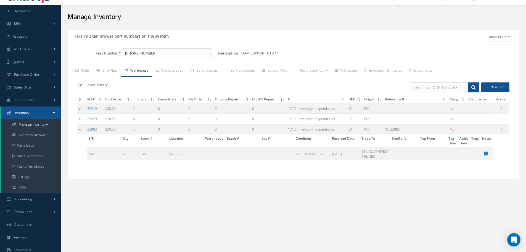
click at [80, 130] on td at bounding box center [81, 129] width 8 height 10
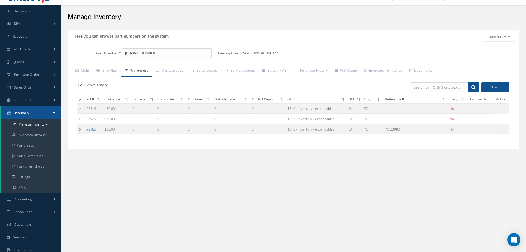
click at [81, 108] on td at bounding box center [80, 108] width 7 height 10
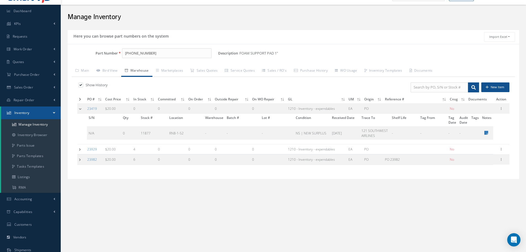
click at [81, 108] on td at bounding box center [81, 108] width 8 height 10
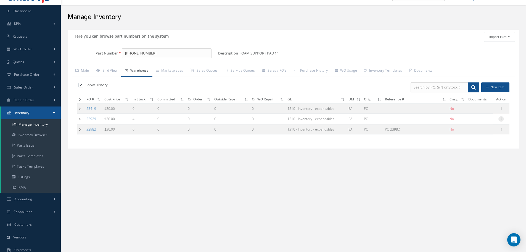
click at [502, 120] on icon at bounding box center [502, 118] width 6 height 4
click at [478, 121] on link "Edit" at bounding box center [476, 122] width 44 height 7
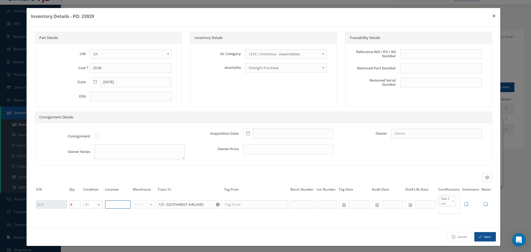
click at [112, 204] on input "text" at bounding box center [117, 204] width 25 height 8
type input "RN8-1-59"
click at [482, 235] on button "Save" at bounding box center [485, 237] width 22 height 10
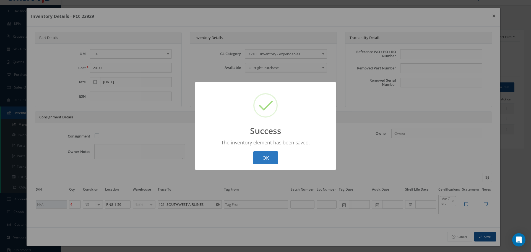
click at [263, 156] on button "OK" at bounding box center [265, 157] width 25 height 13
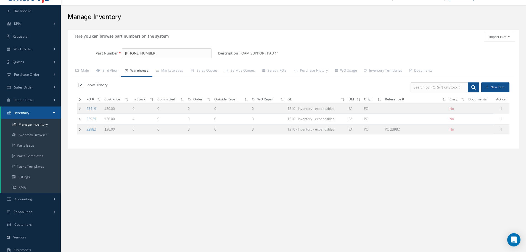
click at [81, 131] on td at bounding box center [80, 129] width 7 height 10
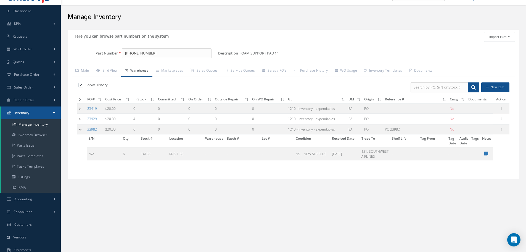
click at [81, 131] on td at bounding box center [81, 129] width 8 height 10
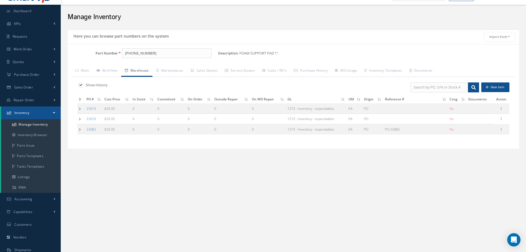
click at [80, 120] on td at bounding box center [80, 119] width 7 height 10
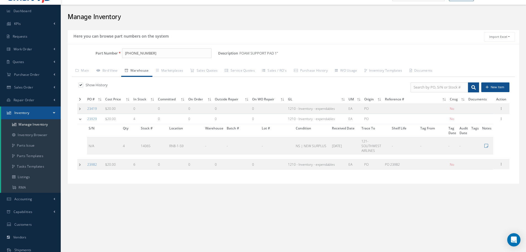
click at [80, 120] on td at bounding box center [81, 119] width 8 height 10
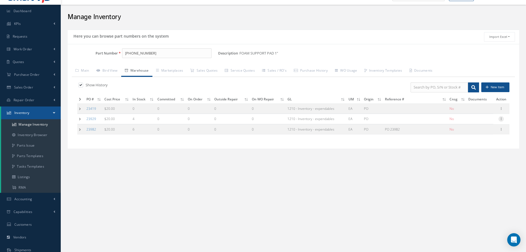
click at [502, 119] on icon at bounding box center [502, 118] width 6 height 4
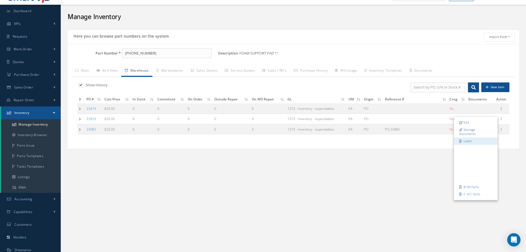
click at [474, 140] on link "Label" at bounding box center [476, 140] width 44 height 7
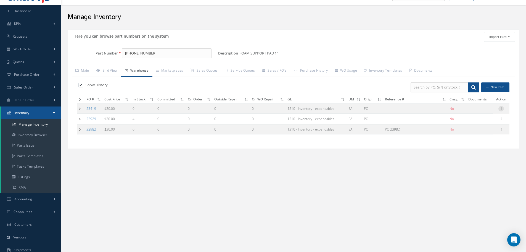
click at [503, 109] on icon at bounding box center [502, 108] width 6 height 4
click at [466, 112] on link "Edit" at bounding box center [476, 112] width 44 height 7
type input "03/04/2024"
type input "0"
type input "RN8-1-52"
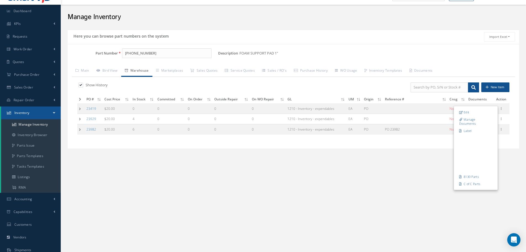
type input "121 SOUTHWEST AIRLINES"
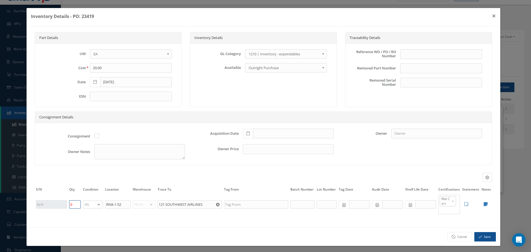
click at [75, 202] on input "0" at bounding box center [75, 204] width 12 height 8
type input "1"
click at [478, 237] on button "Save" at bounding box center [485, 237] width 22 height 10
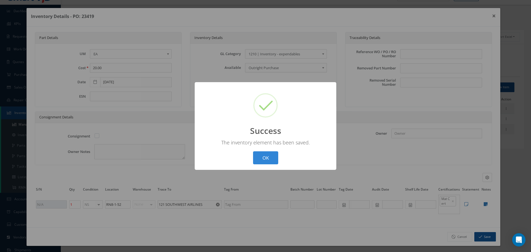
click at [265, 159] on button "OK" at bounding box center [265, 157] width 25 height 13
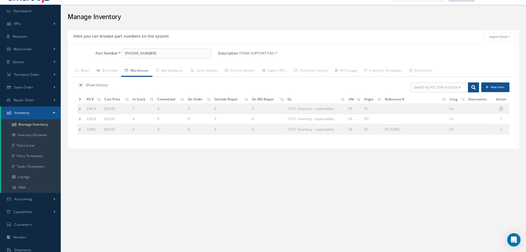
click at [503, 109] on icon at bounding box center [502, 108] width 6 height 4
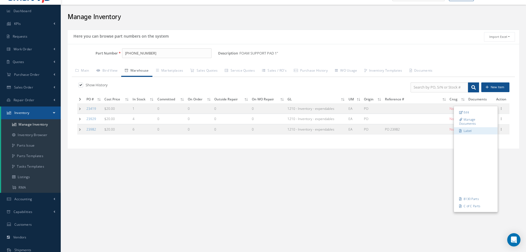
click at [476, 129] on link "Label" at bounding box center [476, 130] width 44 height 7
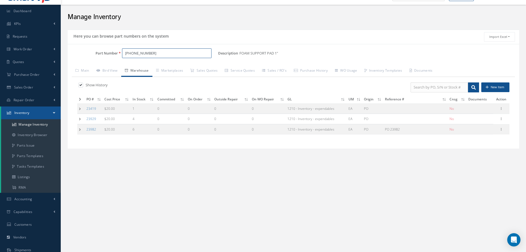
click at [152, 51] on input "[PHONE_NUMBER]" at bounding box center [167, 53] width 90 height 10
click at [143, 66] on span "620-858-510-0" at bounding box center [149, 68] width 50 height 6
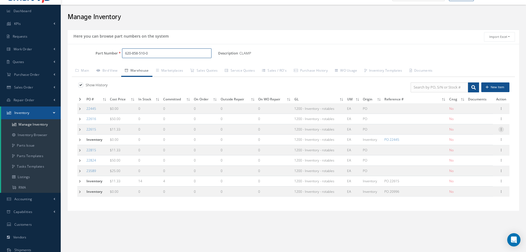
type input "620-858-510-0"
click at [502, 128] on icon at bounding box center [502, 129] width 6 height 4
click at [480, 132] on link "Edit" at bounding box center [476, 132] width 44 height 7
type input "11.33"
type input "03/02/2023"
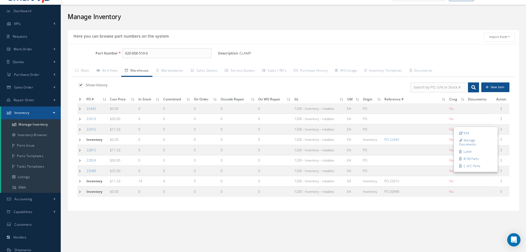
type input "0"
type input "N2-1-33"
type input "OEM CAILLAU"
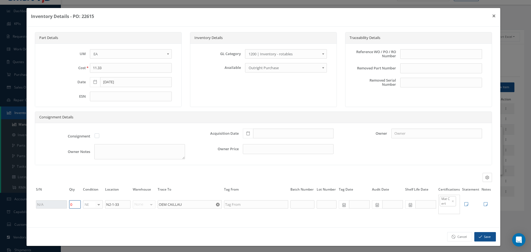
click at [76, 204] on input "0" at bounding box center [75, 204] width 12 height 8
type input "4"
click at [484, 236] on button "Save" at bounding box center [485, 237] width 22 height 10
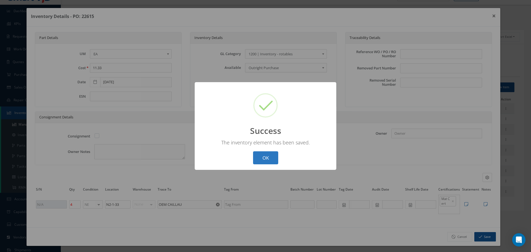
click at [272, 156] on button "OK" at bounding box center [265, 157] width 25 height 13
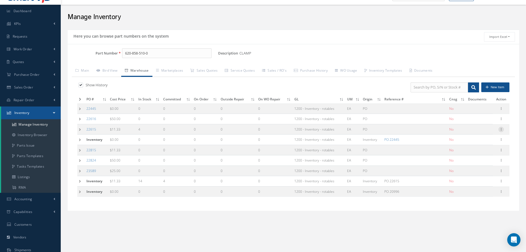
click at [503, 129] on icon at bounding box center [502, 129] width 6 height 4
click at [470, 152] on link "Label" at bounding box center [476, 151] width 44 height 7
click at [167, 54] on input "620-858-510-0" at bounding box center [167, 53] width 90 height 10
type input "6"
click at [142, 67] on span "G9312A18AM" at bounding box center [149, 68] width 50 height 6
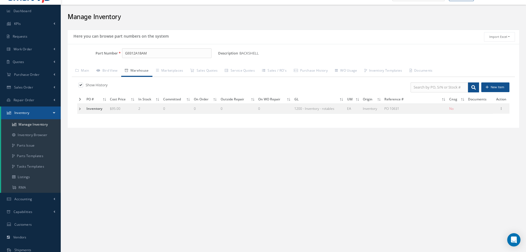
click at [79, 109] on td at bounding box center [80, 108] width 7 height 10
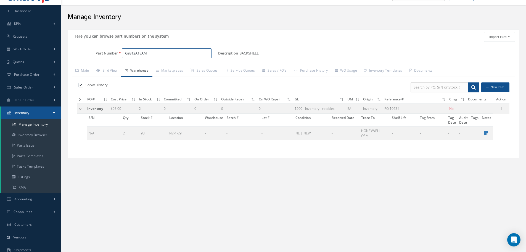
click at [159, 53] on input "G9312A18AM" at bounding box center [167, 53] width 90 height 10
type input "G"
click at [140, 67] on span "620-858-517-0" at bounding box center [149, 68] width 50 height 6
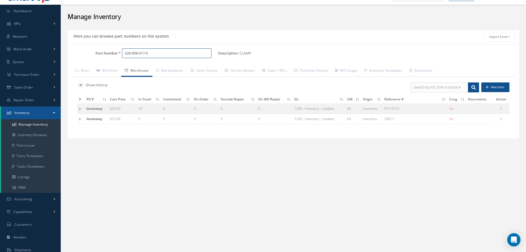
type input "620-858-517-0"
click at [80, 107] on td at bounding box center [80, 108] width 7 height 10
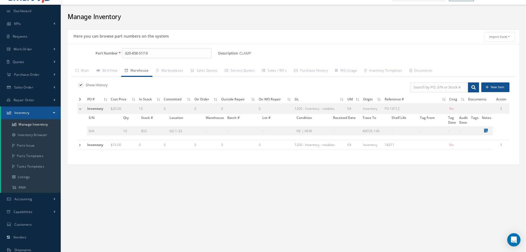
click at [79, 145] on td at bounding box center [81, 145] width 8 height 10
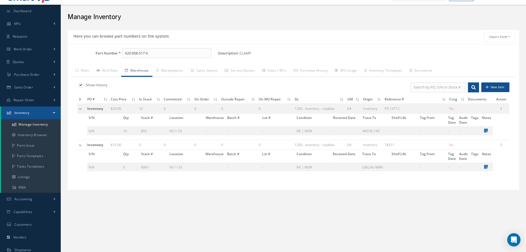
click at [79, 145] on td at bounding box center [81, 145] width 8 height 10
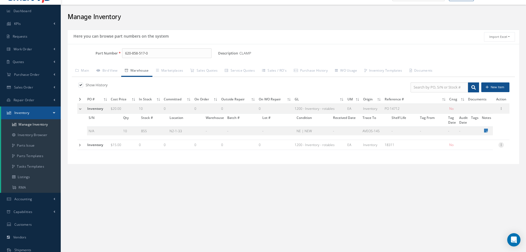
click at [501, 145] on icon at bounding box center [502, 144] width 6 height 4
click at [479, 149] on link "Edit" at bounding box center [476, 148] width 44 height 7
type input "15.00"
type input "18311"
checkbox input "false"
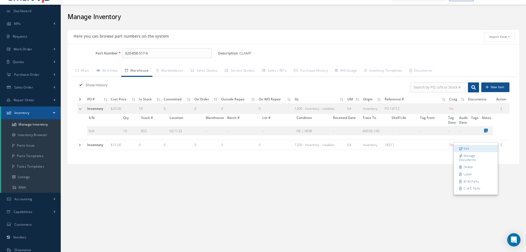
type input "0"
type input "CAILLAU-MAN"
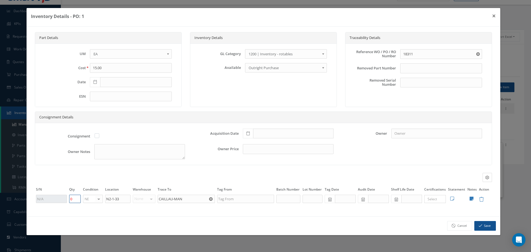
click at [75, 199] on input "0" at bounding box center [75, 199] width 12 height 8
type input "3"
click at [484, 227] on button "Save" at bounding box center [485, 226] width 22 height 10
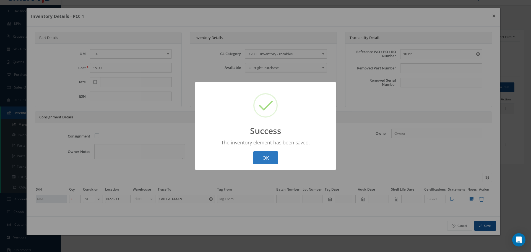
click at [263, 156] on button "OK" at bounding box center [265, 157] width 25 height 13
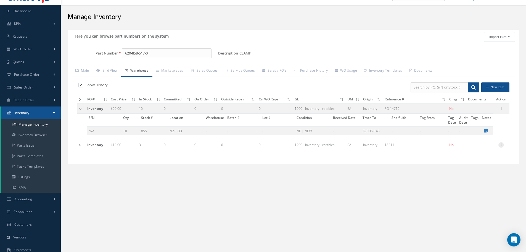
click at [501, 144] on icon at bounding box center [502, 144] width 6 height 4
click at [472, 173] on link "Label" at bounding box center [476, 173] width 44 height 7
click at [502, 107] on icon at bounding box center [502, 108] width 6 height 4
click at [477, 110] on link "Edit" at bounding box center [476, 112] width 44 height 7
type input "20.00"
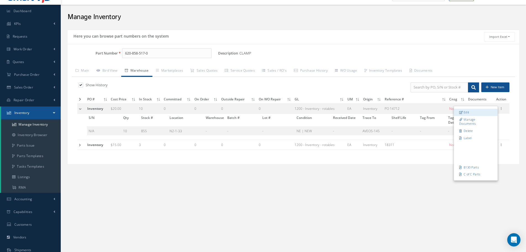
type input "PO 14712"
type input "03/15/2016"
type input "10"
type input "AVEOS-145"
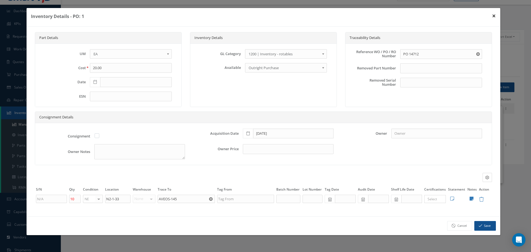
click at [494, 15] on button "×" at bounding box center [493, 15] width 13 height 15
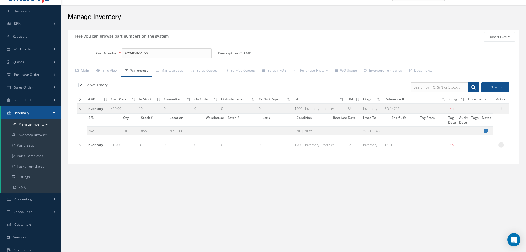
click at [501, 146] on icon at bounding box center [502, 144] width 6 height 4
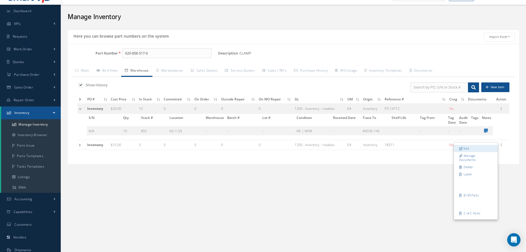
click at [475, 149] on link "Edit" at bounding box center [476, 148] width 44 height 7
type input "15.00"
type input "18311"
type input "3"
type input "CAILLAU-MAN"
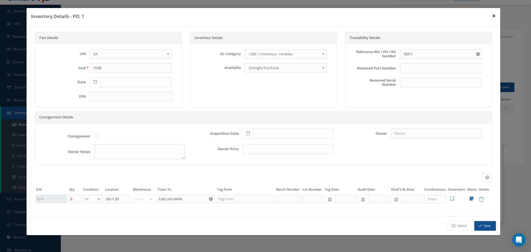
click at [494, 16] on button "×" at bounding box center [493, 15] width 13 height 15
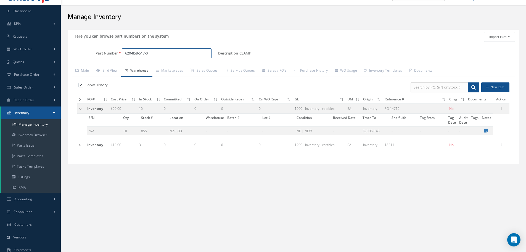
click at [164, 51] on input "620-858-517-0" at bounding box center [167, 53] width 90 height 10
type input "6"
click at [144, 56] on input "EN2867" at bounding box center [167, 53] width 90 height 10
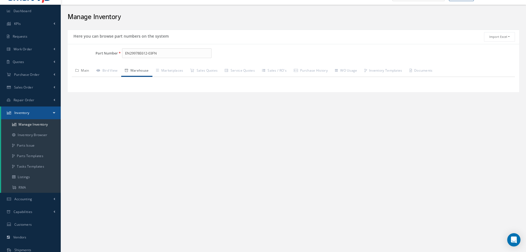
click at [84, 69] on link "Main" at bounding box center [82, 71] width 21 height 12
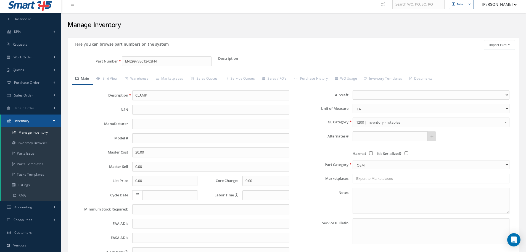
scroll to position [0, 0]
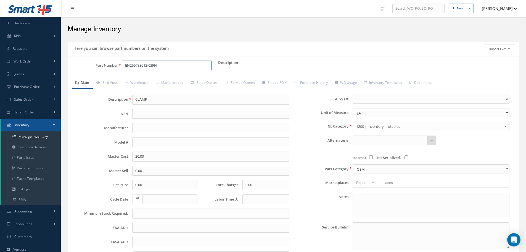
click at [163, 68] on input "EN29978E612-03FN" at bounding box center [167, 66] width 90 height 10
type input "E"
type input "MS9320-10"
type input "WASHER"
type input "0.32"
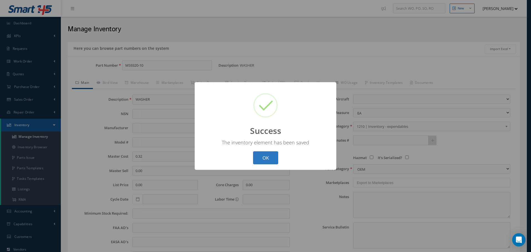
click at [271, 157] on button "OK" at bounding box center [265, 157] width 25 height 13
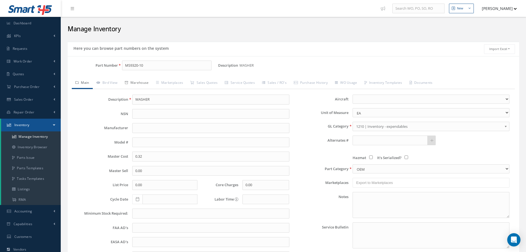
click at [144, 81] on link "Warehouse" at bounding box center [136, 83] width 31 height 12
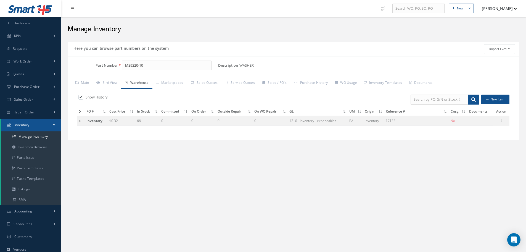
click at [81, 120] on td at bounding box center [80, 120] width 7 height 10
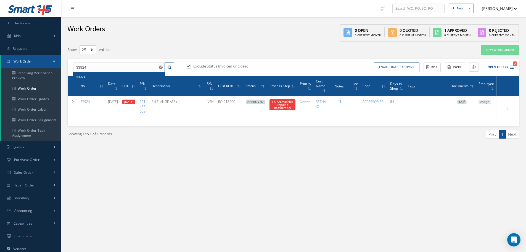
select select "25"
type input "3"
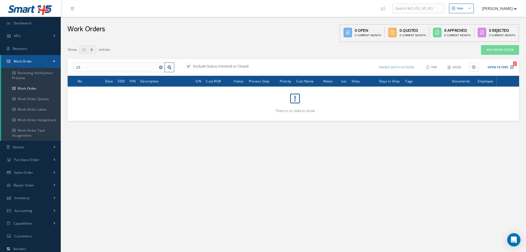
type input "2"
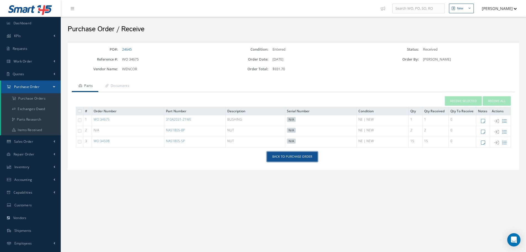
click at [297, 158] on link "Back to Purchase Order" at bounding box center [292, 157] width 51 height 10
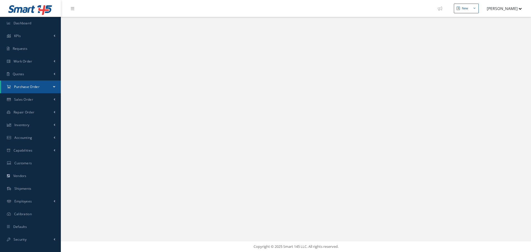
select select "25"
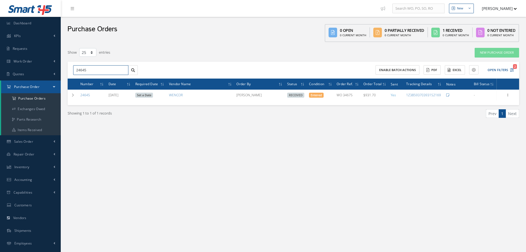
click at [86, 71] on input "24645" at bounding box center [100, 70] width 55 height 10
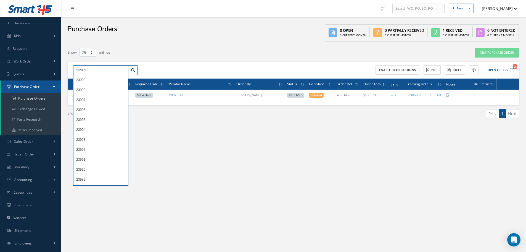
type input "23982"
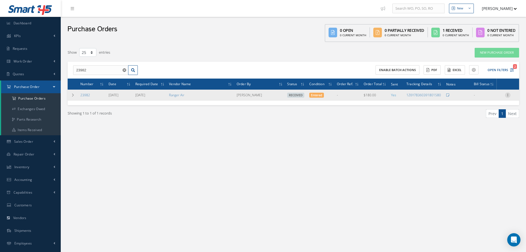
click at [507, 94] on icon at bounding box center [508, 94] width 6 height 4
click at [487, 97] on link "Receiving Details" at bounding box center [483, 98] width 44 height 7
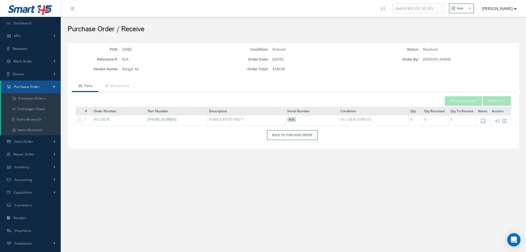
click at [165, 119] on link "[PHONE_NUMBER]" at bounding box center [162, 119] width 29 height 5
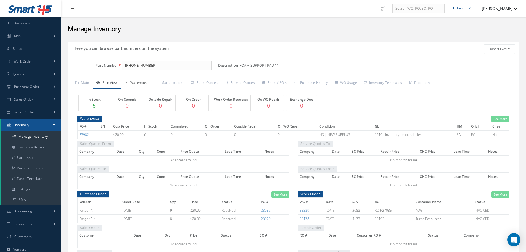
click at [142, 85] on link "Warehouse" at bounding box center [136, 83] width 31 height 12
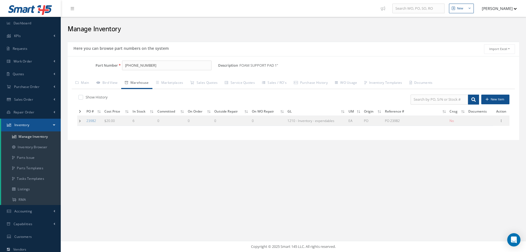
click at [78, 121] on td at bounding box center [80, 120] width 7 height 10
